Goal: Task Accomplishment & Management: Manage account settings

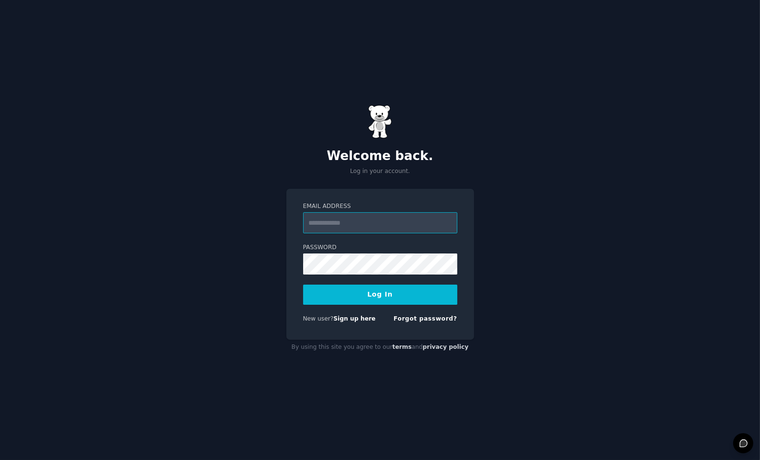
type input "**********"
click at [397, 287] on button "Log In" at bounding box center [380, 294] width 154 height 20
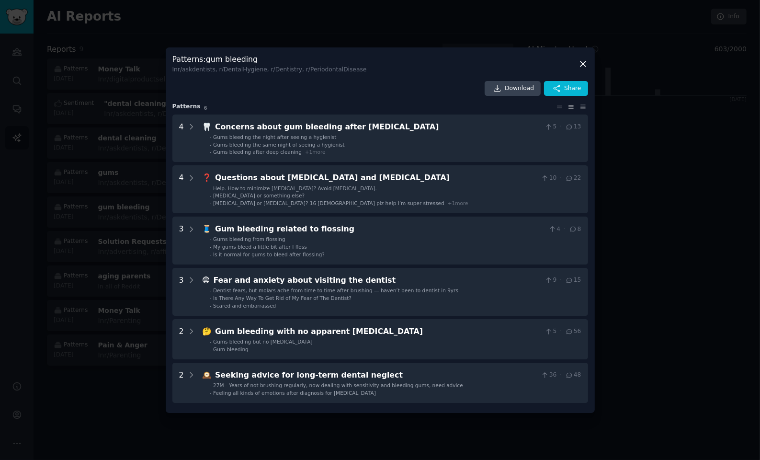
click at [583, 62] on icon at bounding box center [583, 64] width 10 height 10
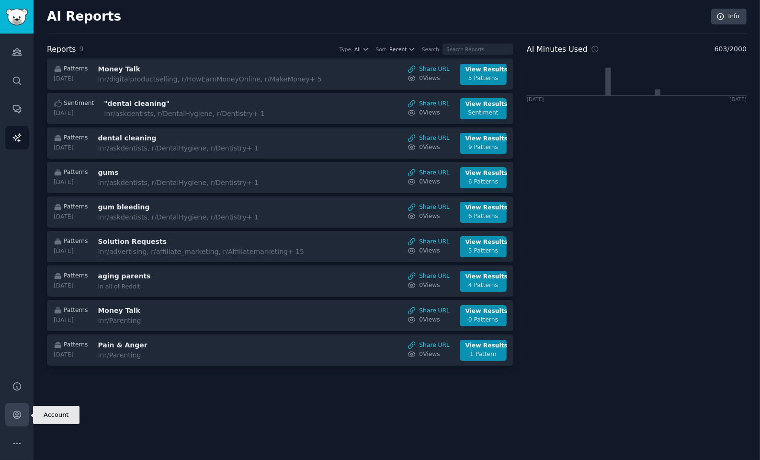
click at [19, 419] on icon "Sidebar" at bounding box center [17, 414] width 10 height 10
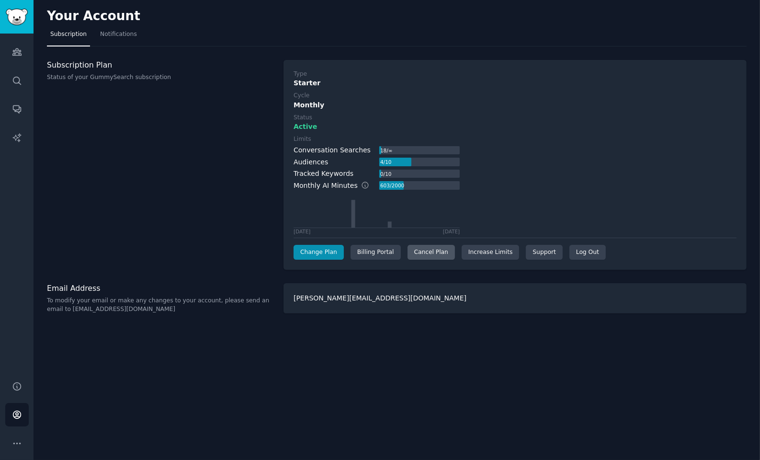
click at [417, 253] on div "Cancel Plan" at bounding box center [431, 252] width 47 height 15
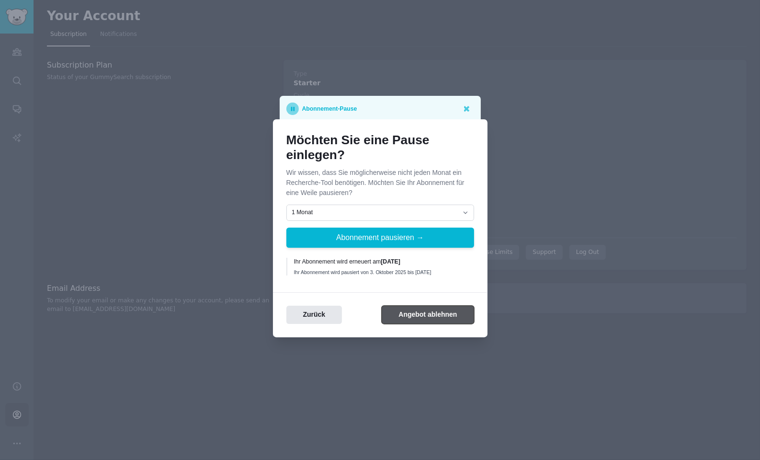
click at [420, 312] on button "Angebot ablehnen" at bounding box center [428, 315] width 92 height 19
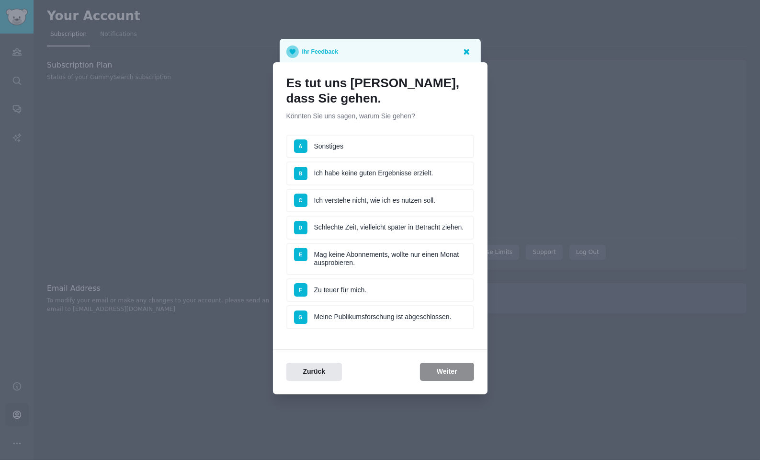
click at [465, 55] on icon at bounding box center [466, 51] width 10 height 10
